Goal: Information Seeking & Learning: Find specific fact

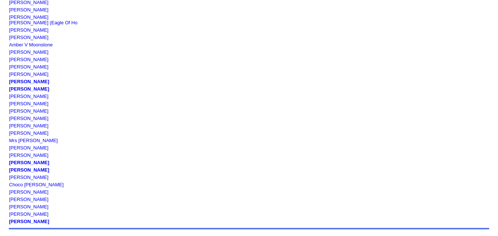
scroll to position [752, 0]
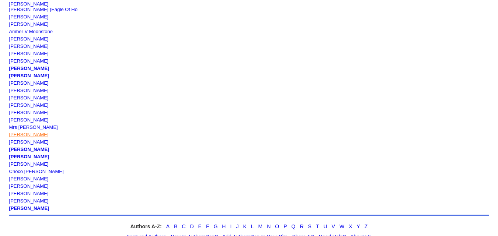
copy link "[PERSON_NAME]"
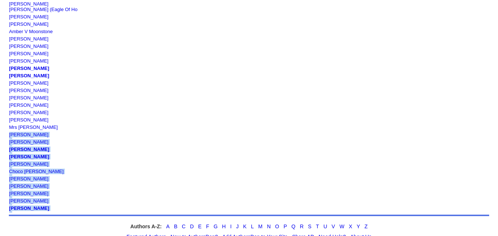
drag, startPoint x: 47, startPoint y: 114, endPoint x: 105, endPoint y: 118, distance: 58.0
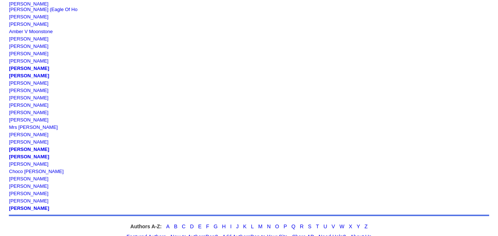
copy link "[PERSON_NAME]"
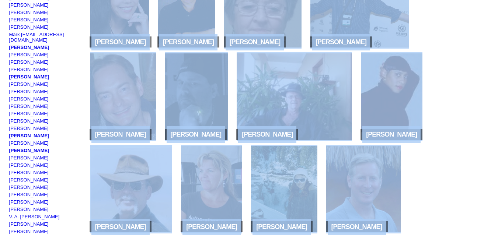
scroll to position [0, 0]
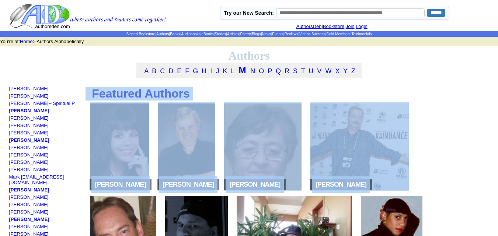
drag, startPoint x: 61, startPoint y: 121, endPoint x: 444, endPoint y: 114, distance: 382.8
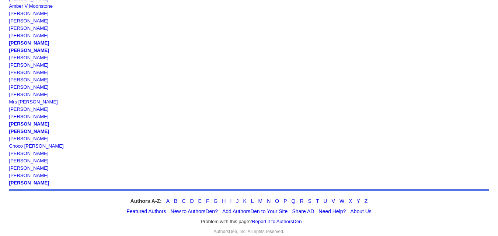
scroll to position [779, 0]
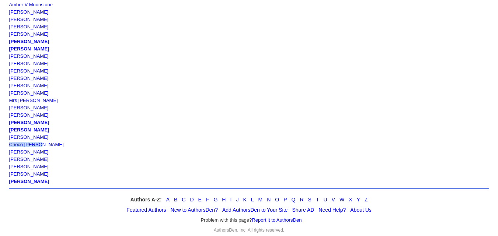
copy link "Choco [PERSON_NAME]"
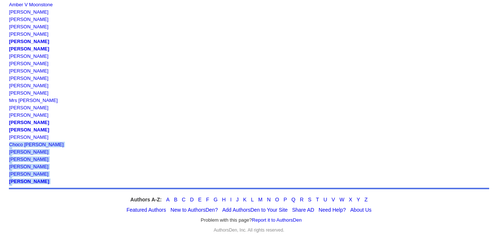
drag, startPoint x: 42, startPoint y: 126, endPoint x: 138, endPoint y: 62, distance: 115.6
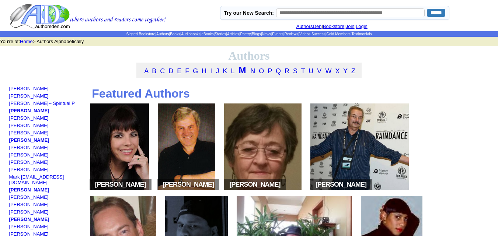
scroll to position [779, 0]
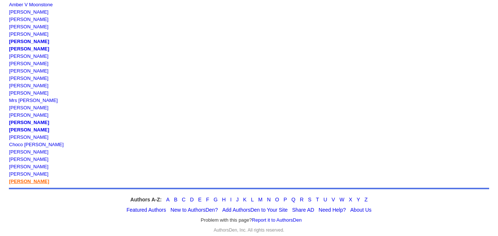
copy link "[PERSON_NAME]"
drag, startPoint x: 51, startPoint y: 162, endPoint x: 11, endPoint y: 162, distance: 39.5
